Goal: Navigation & Orientation: Go to known website

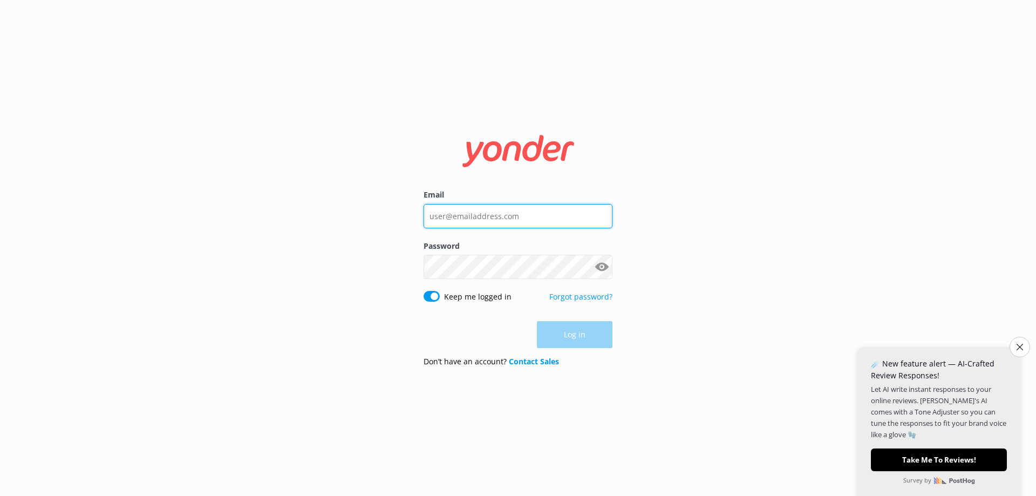
type input "[EMAIL_ADDRESS][DOMAIN_NAME]"
click at [576, 332] on div "Log in" at bounding box center [518, 334] width 189 height 27
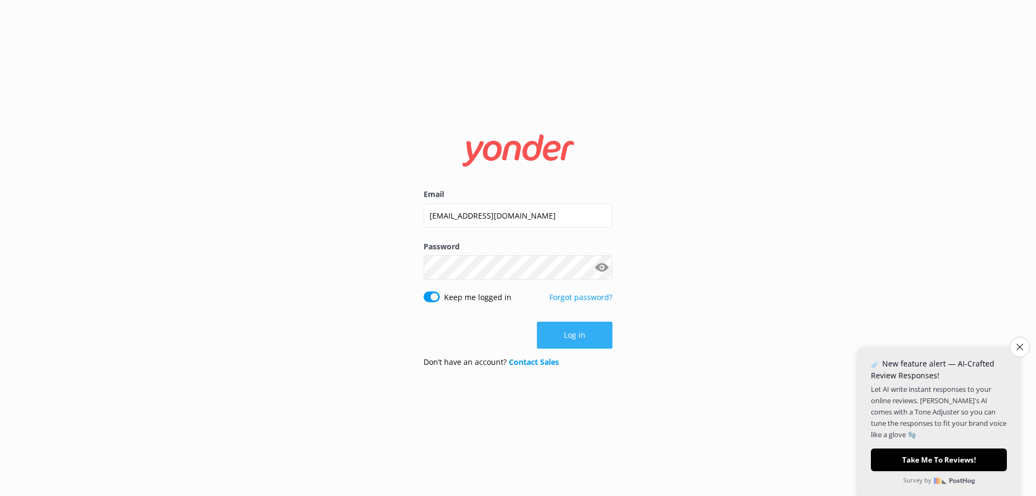
click at [576, 332] on button "Log in" at bounding box center [575, 335] width 76 height 27
